Goal: Task Accomplishment & Management: Use online tool/utility

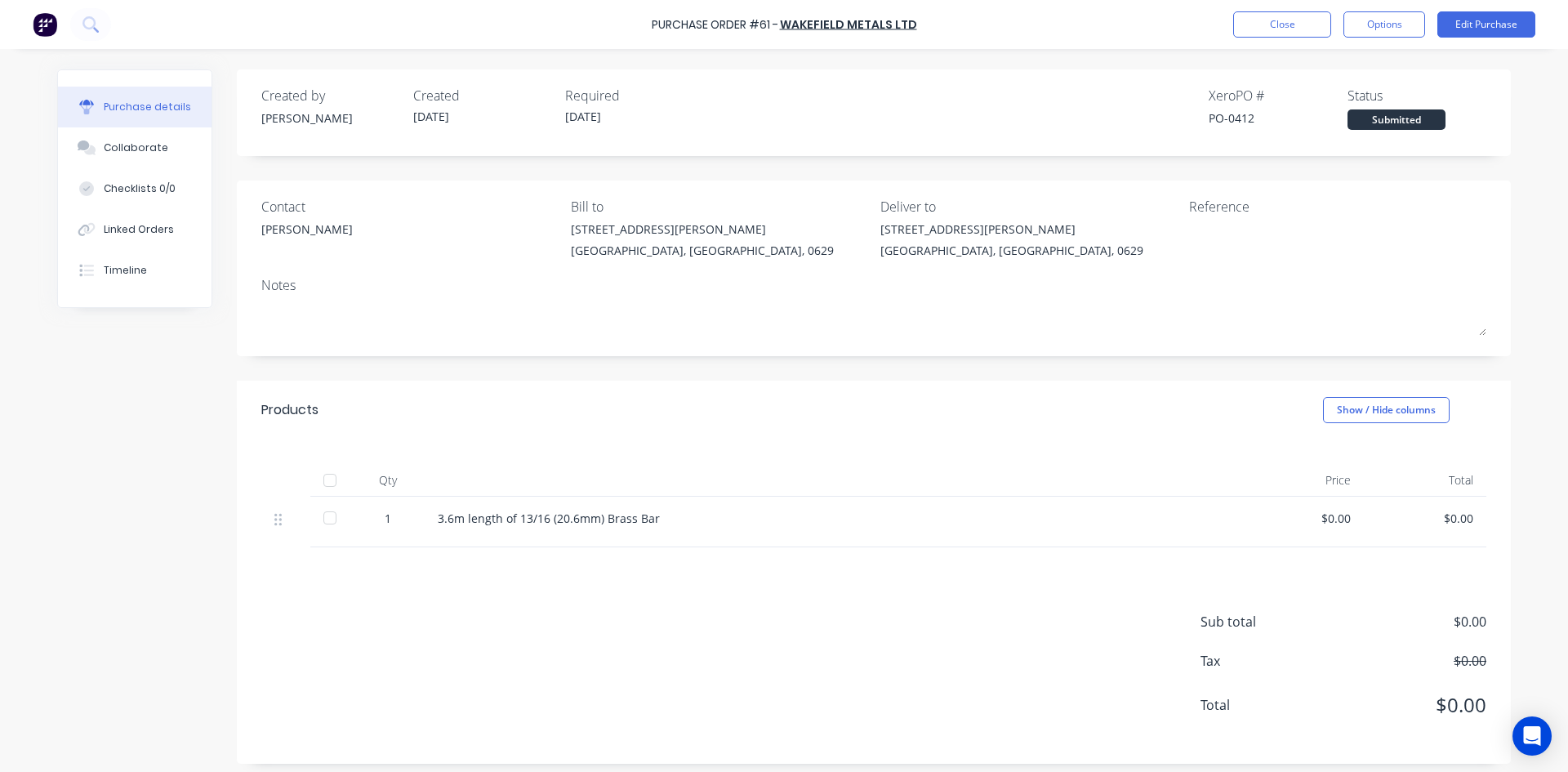
click at [322, 514] on div at bounding box center [330, 518] width 33 height 33
click at [1337, 515] on div "$0.00" at bounding box center [1302, 518] width 97 height 17
click at [1335, 523] on div "$0.00" at bounding box center [1302, 518] width 97 height 17
click at [1356, 25] on button "Options" at bounding box center [1384, 24] width 82 height 26
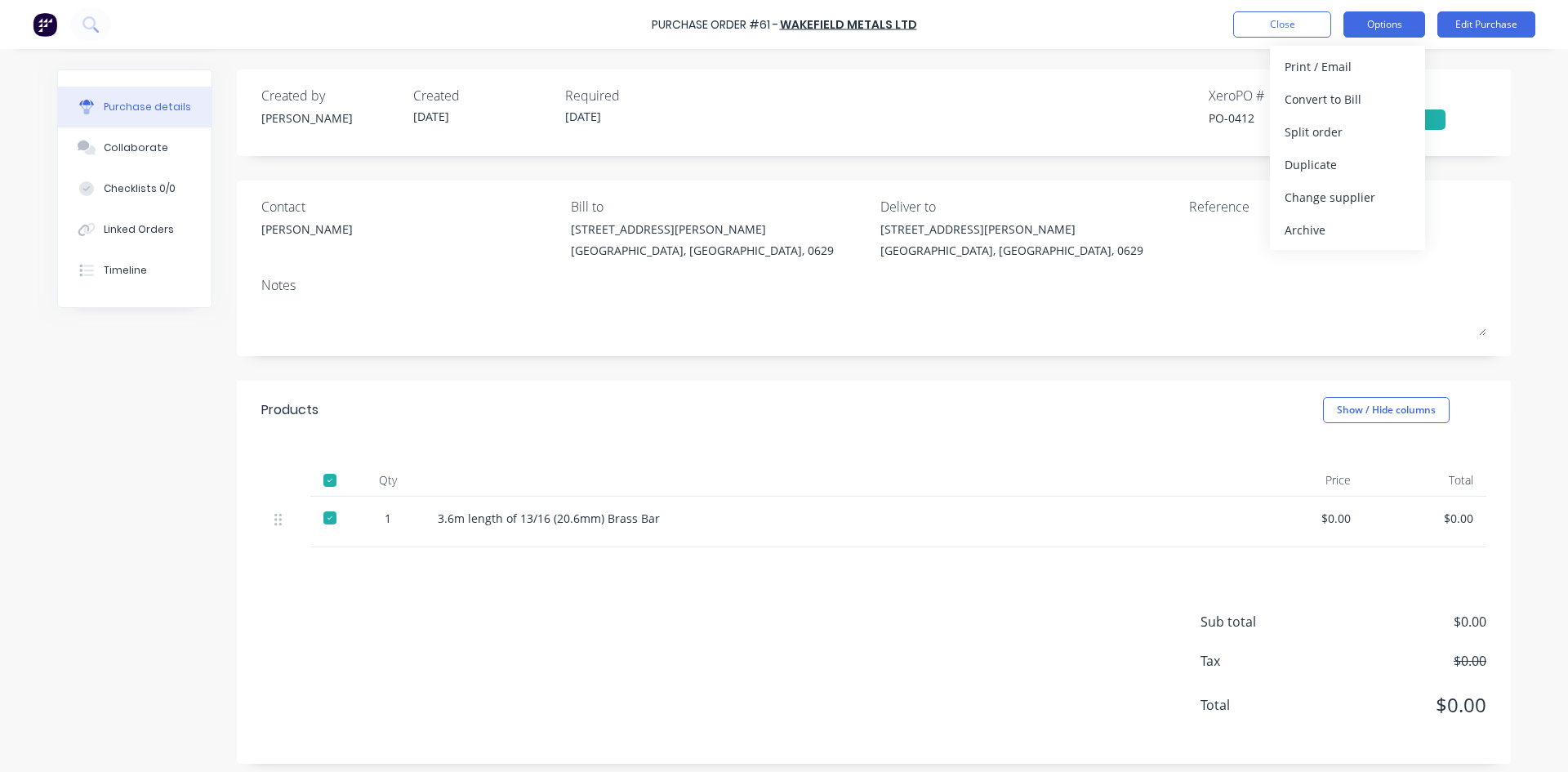
click at [1356, 25] on button "Options" at bounding box center [1384, 24] width 82 height 26
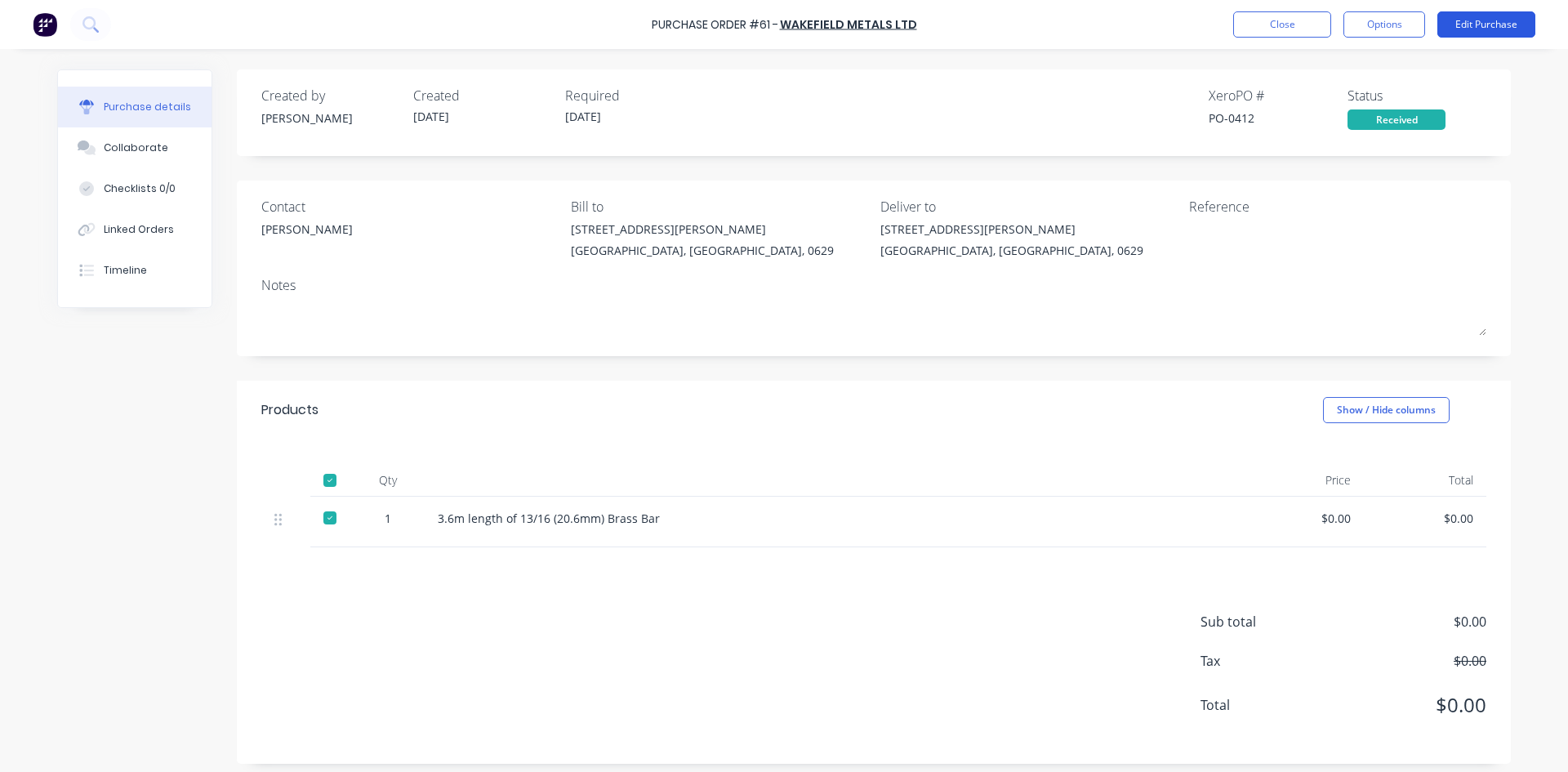
click at [1461, 21] on button "Edit Purchase" at bounding box center [1486, 24] width 98 height 26
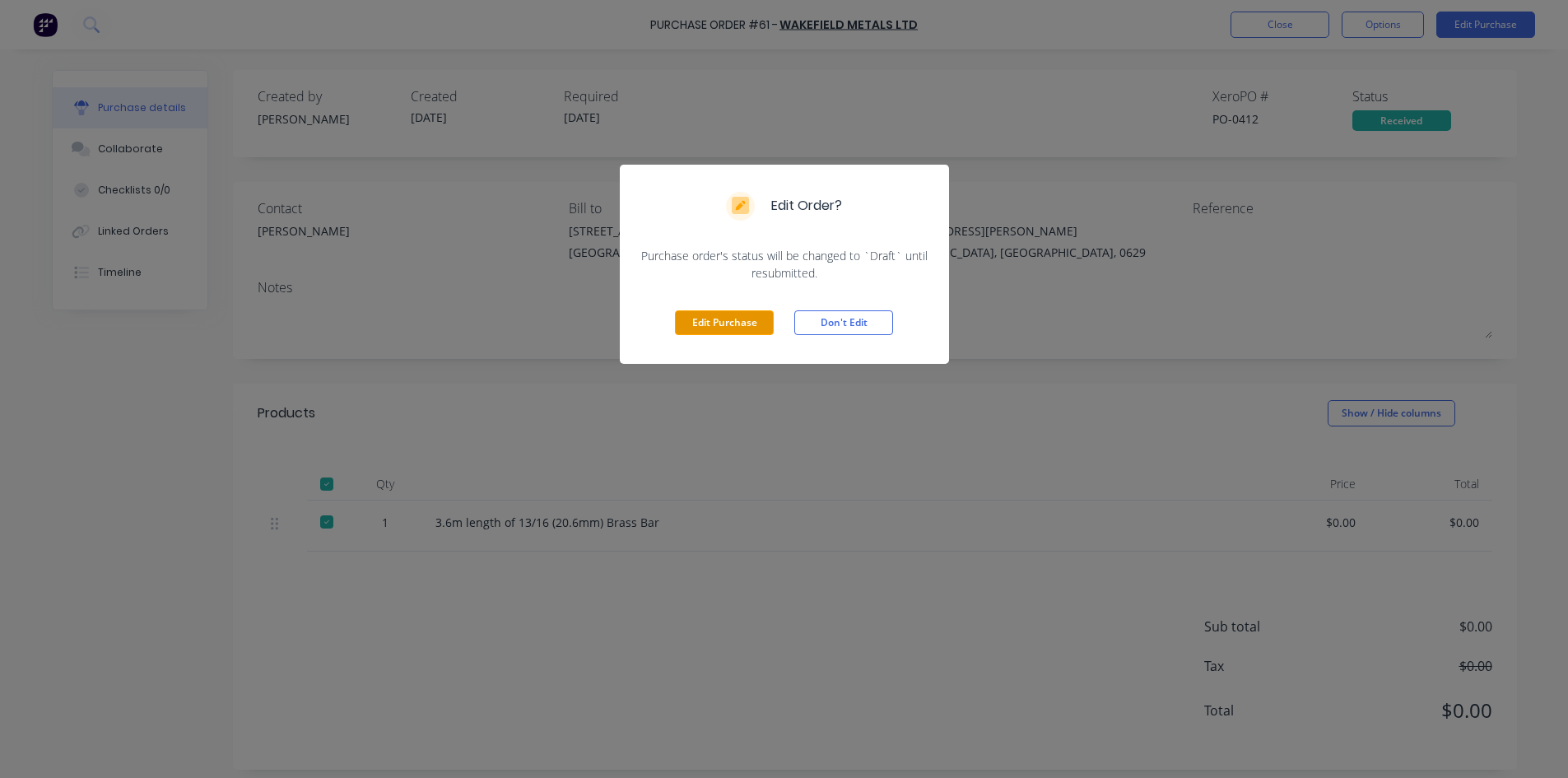
click at [707, 316] on button "Edit Purchase" at bounding box center [724, 323] width 99 height 25
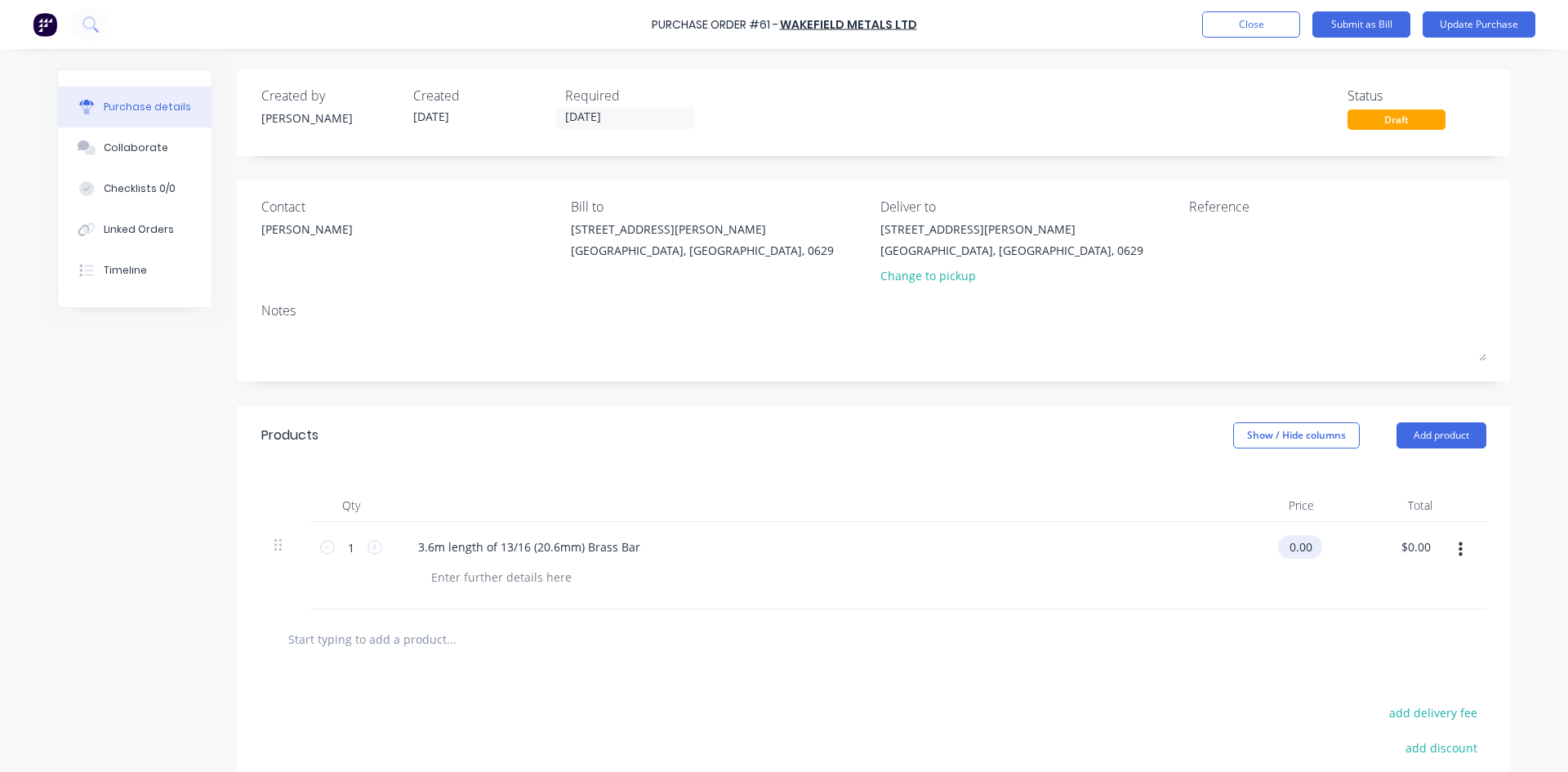
click at [1296, 556] on input "0.00" at bounding box center [1297, 547] width 37 height 24
drag, startPoint x: 1306, startPoint y: 552, endPoint x: 1258, endPoint y: 553, distance: 48.0
click at [1261, 554] on div "0.00 0.00" at bounding box center [1268, 565] width 119 height 88
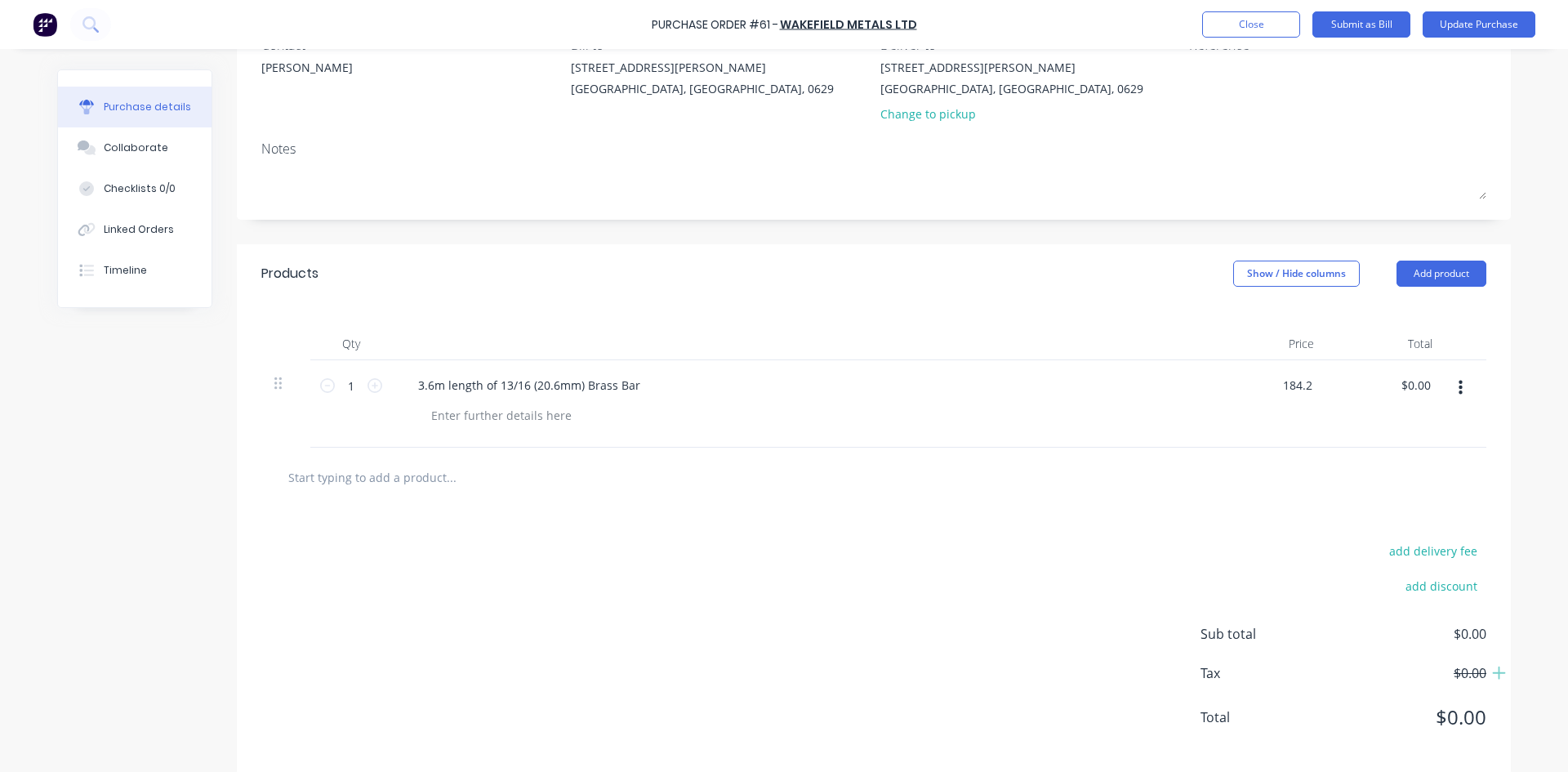
scroll to position [183, 0]
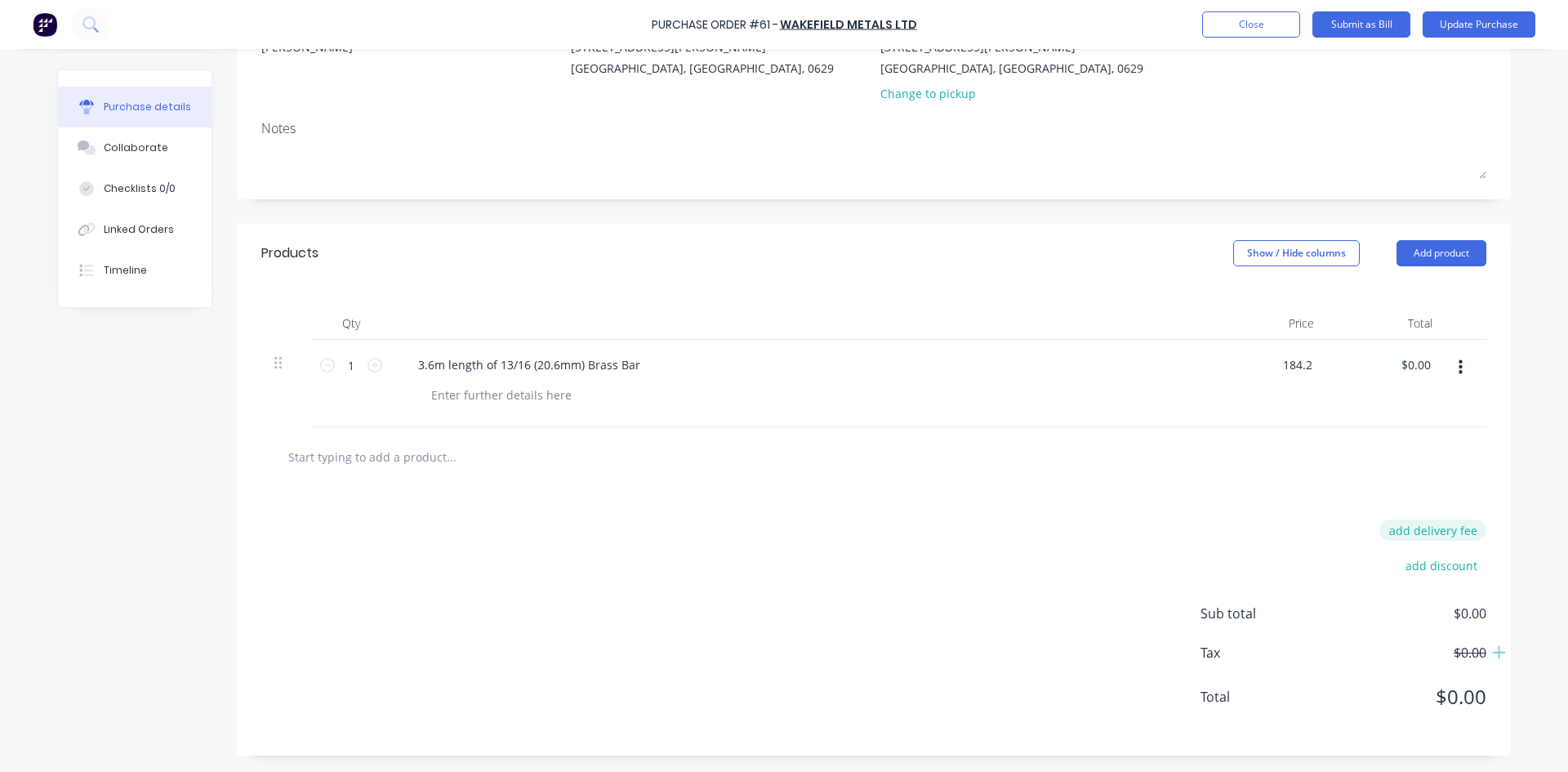
type input "$184.20"
click at [1418, 531] on button "add delivery fee" at bounding box center [1432, 530] width 107 height 21
type input "$40.00"
click at [1061, 594] on div "Delivery fee $40.00 add discount Sub total $224.20 Tax $33.63 Total $257.83" at bounding box center [873, 622] width 1274 height 272
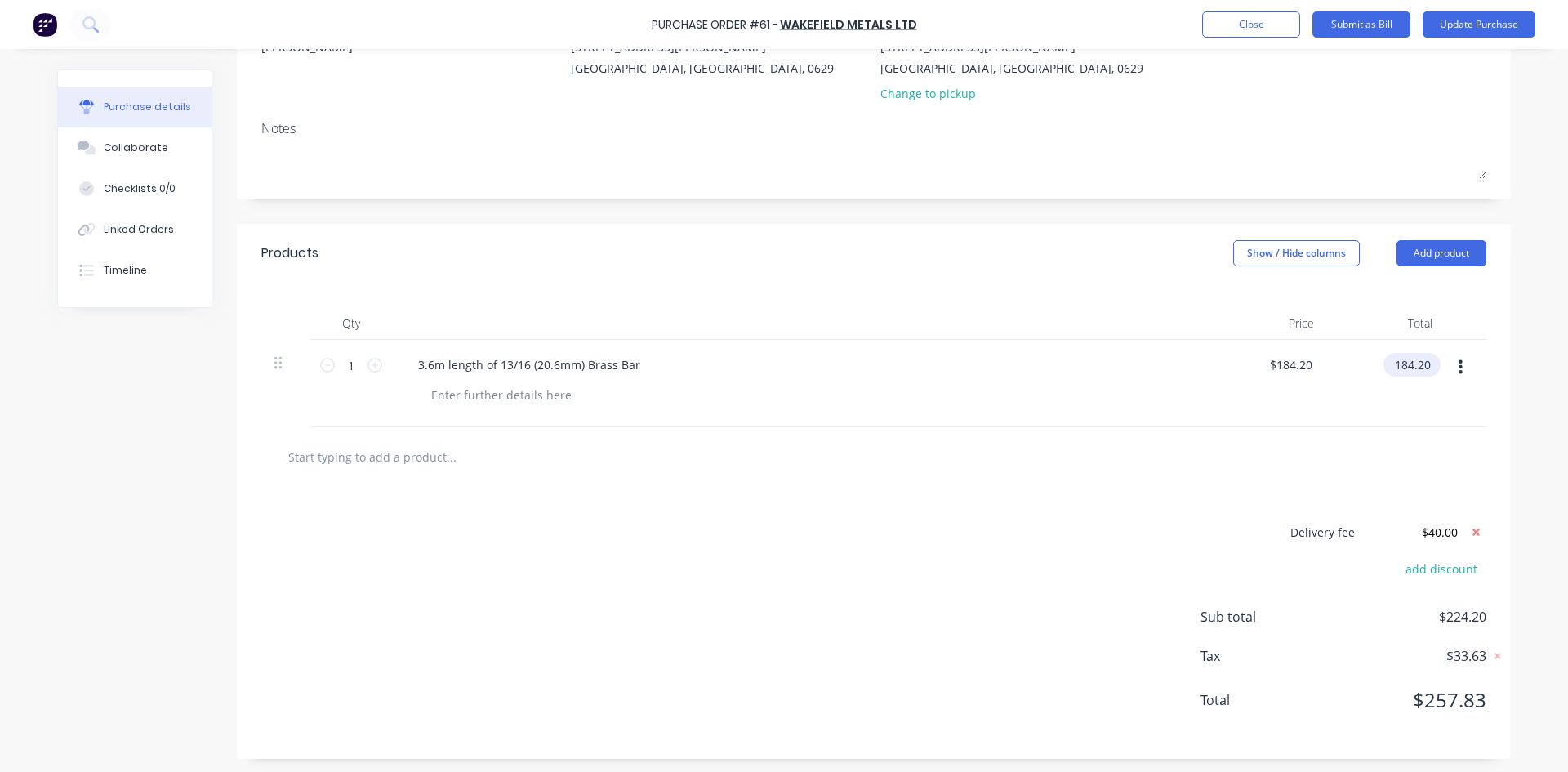
click at [1424, 366] on input "184.20" at bounding box center [1408, 364] width 50 height 24
type input "184.42"
type input "$184.42"
click at [1053, 541] on div "Delivery fee $40.00 add discount Sub total $224.42 Tax $33.66 Total $258.08" at bounding box center [873, 622] width 1274 height 272
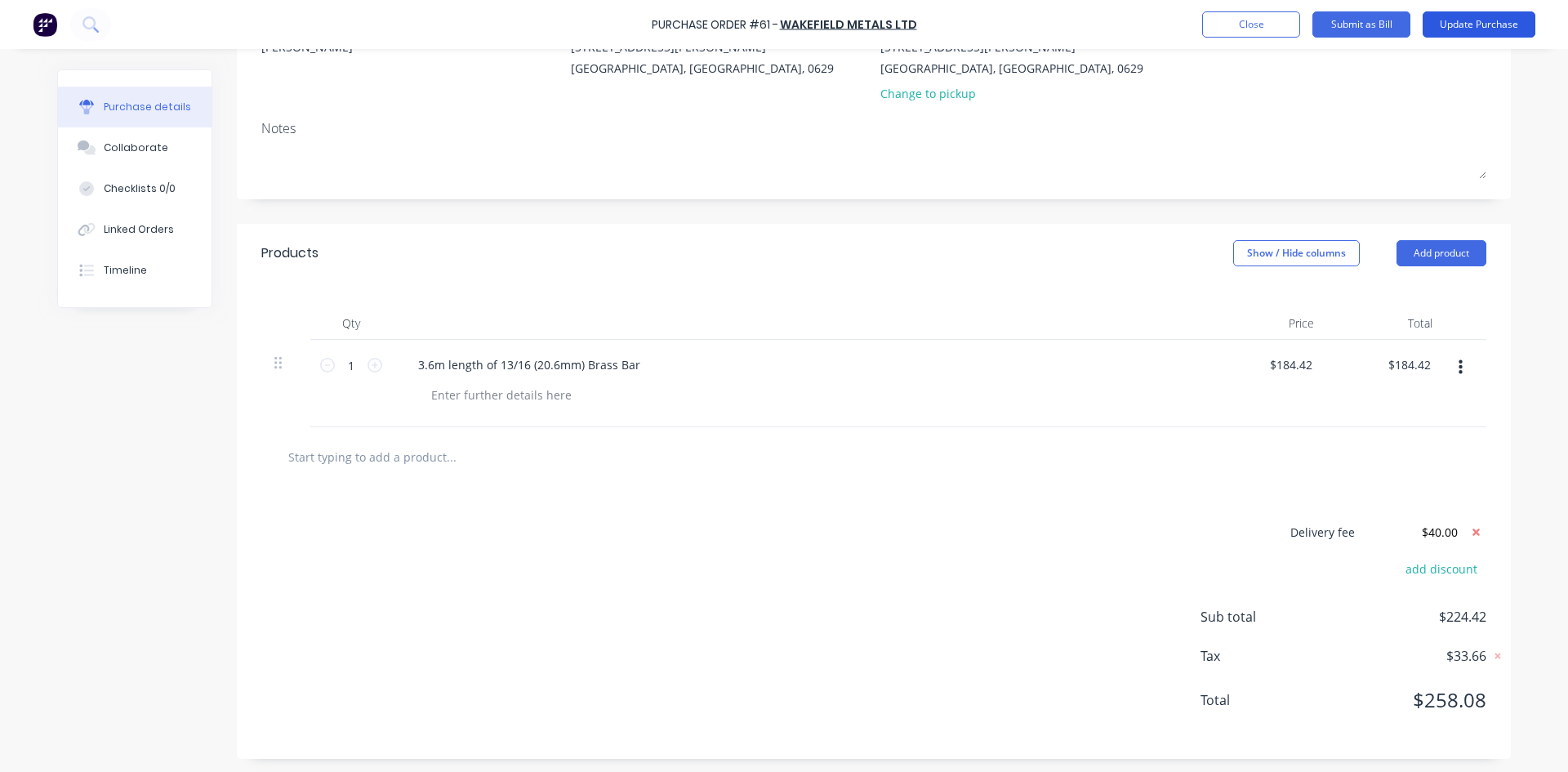
click at [1455, 25] on button "Update Purchase" at bounding box center [1479, 24] width 113 height 26
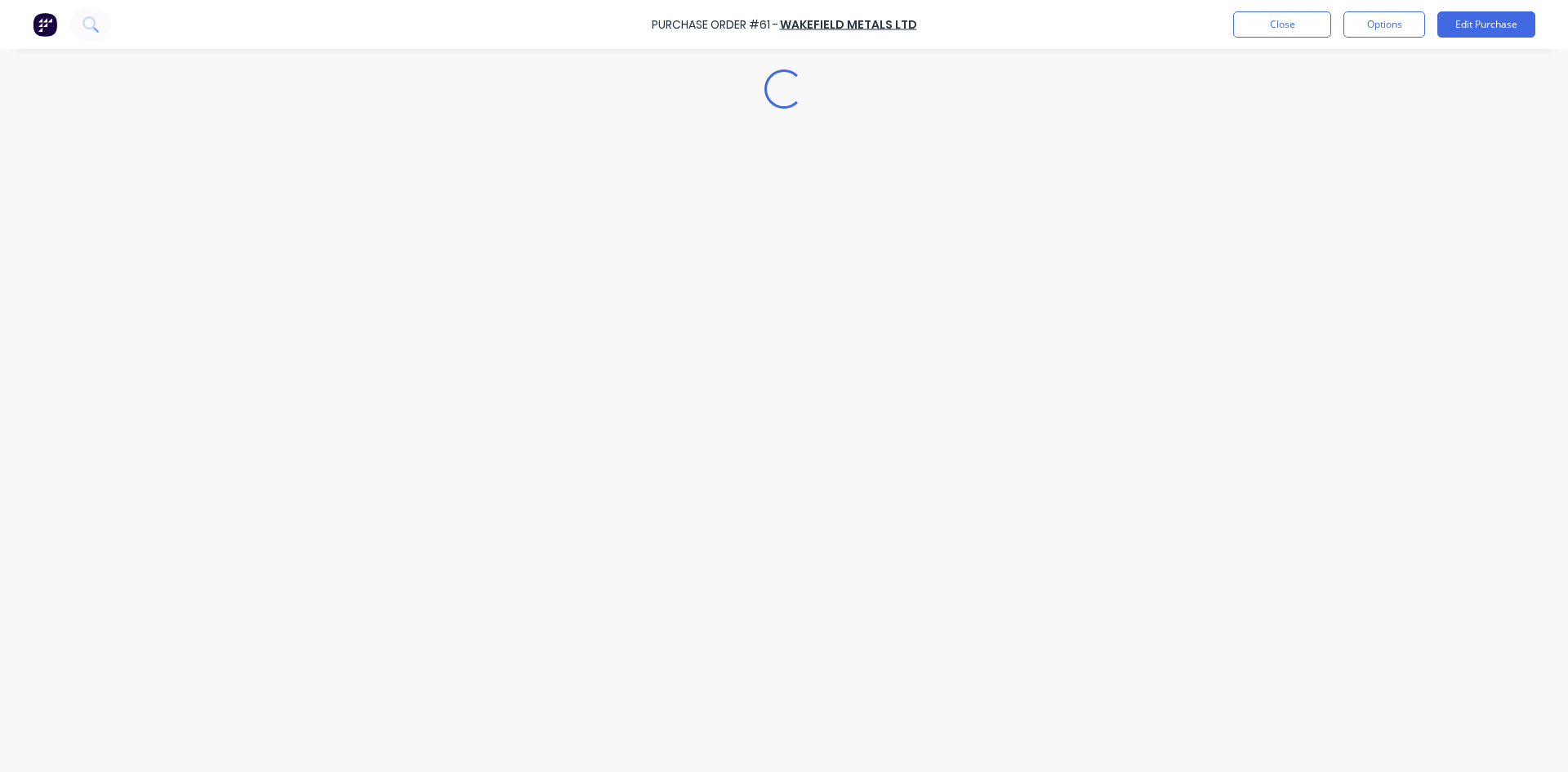
scroll to position [0, 0]
